Goal: Find specific page/section: Find specific page/section

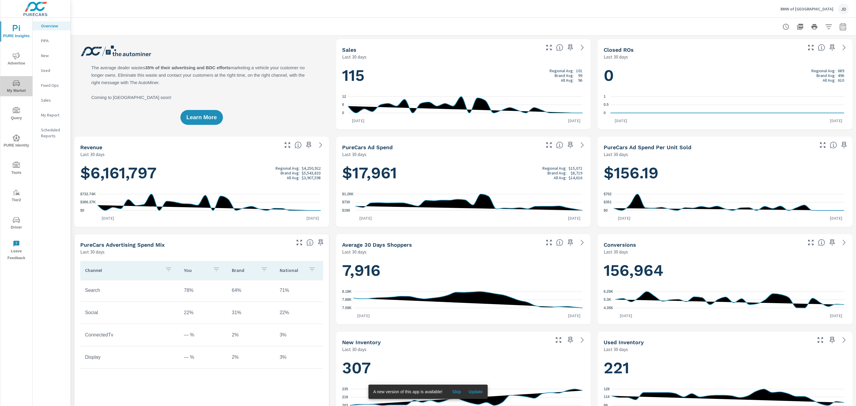
click at [15, 83] on icon "nav menu" at bounding box center [16, 83] width 7 height 7
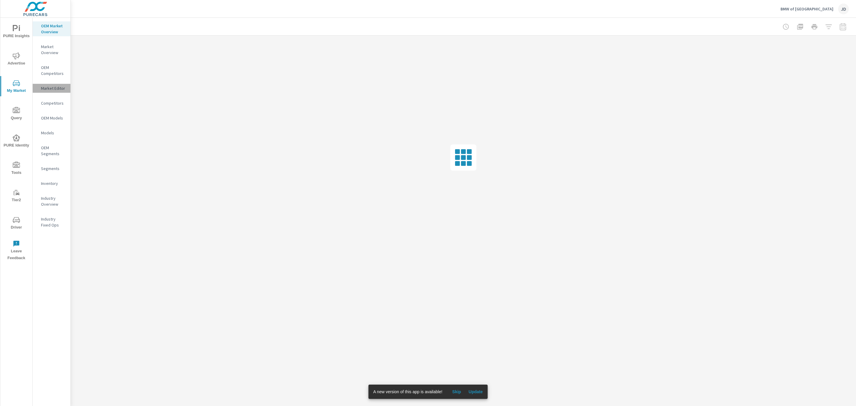
click at [61, 88] on p "Market Editor" at bounding box center [53, 88] width 25 height 6
